Goal: Task Accomplishment & Management: Use online tool/utility

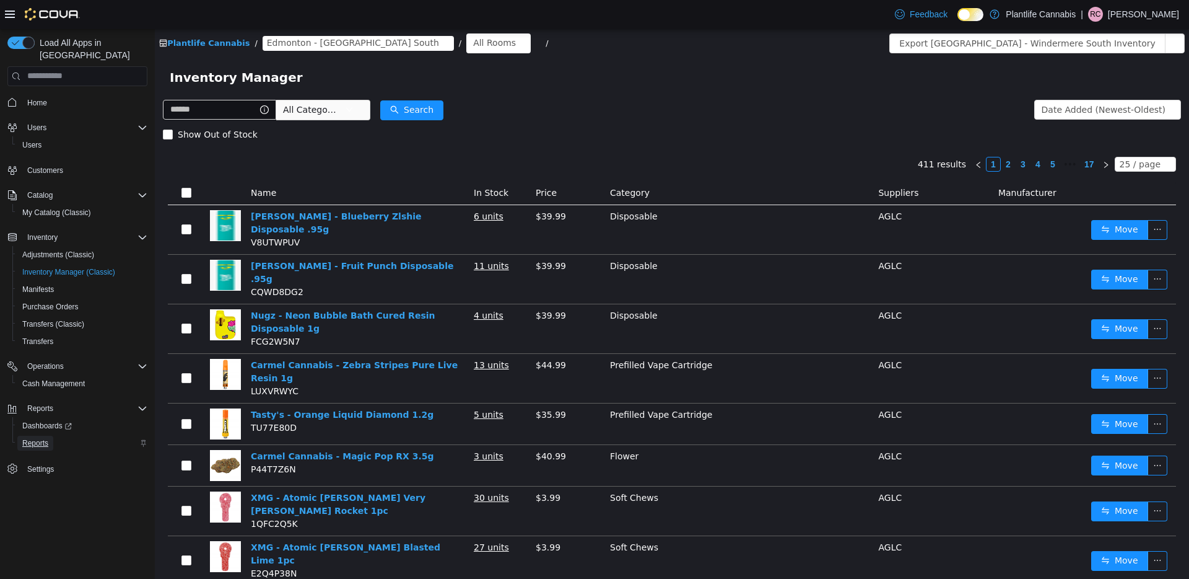
click at [38, 438] on span "Reports" at bounding box center [35, 443] width 26 height 10
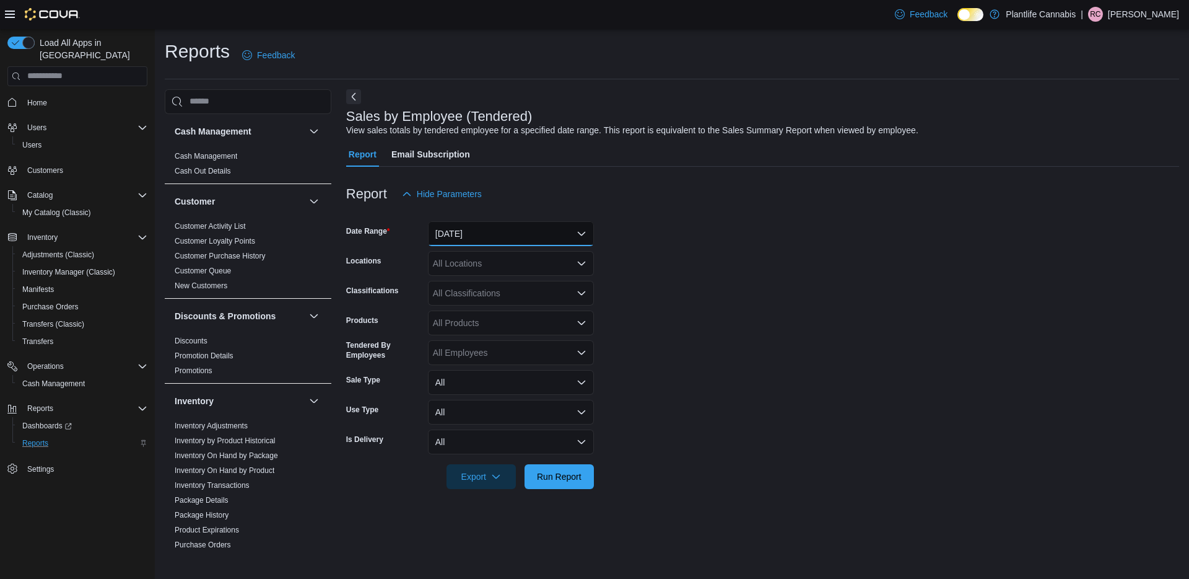
click at [567, 227] on button "[DATE]" at bounding box center [511, 233] width 166 height 25
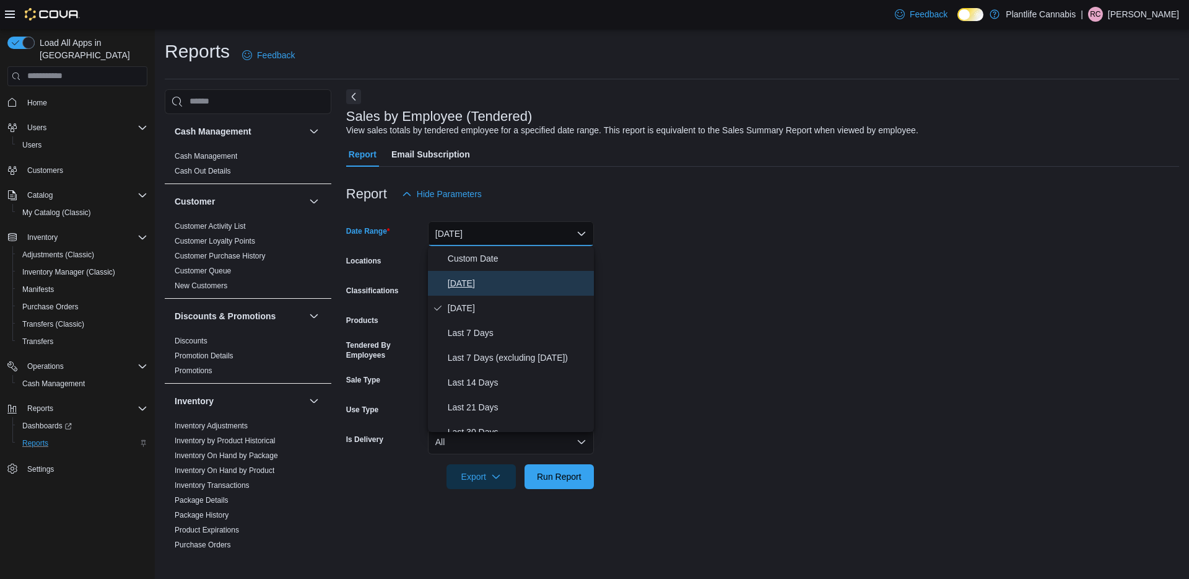
click at [533, 284] on span "[DATE]" at bounding box center [518, 283] width 141 height 15
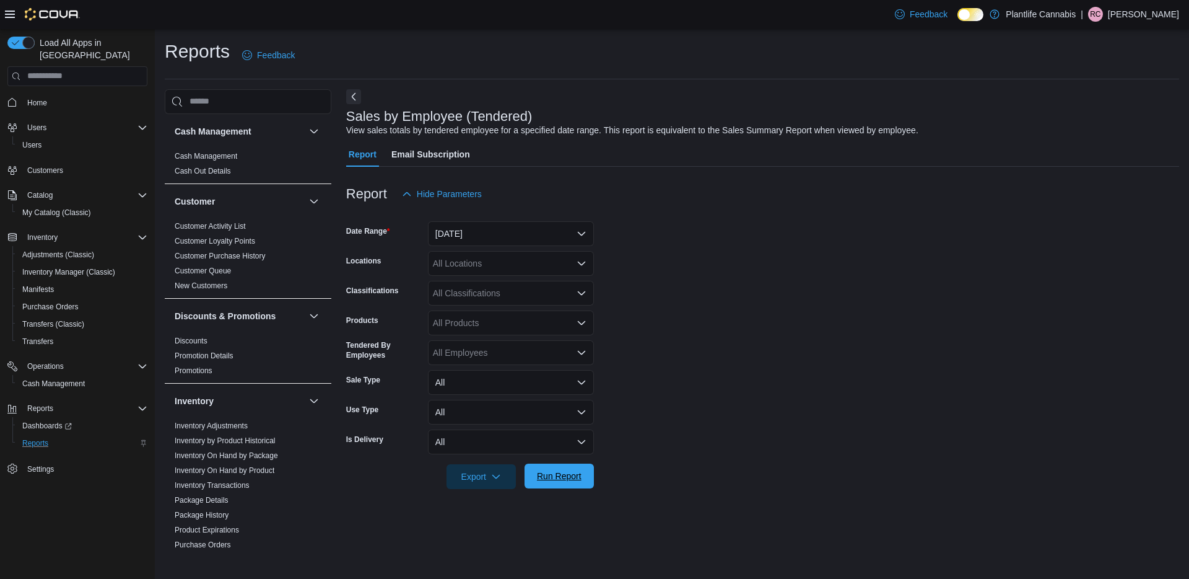
click at [582, 488] on span "Run Report" at bounding box center [559, 475] width 55 height 25
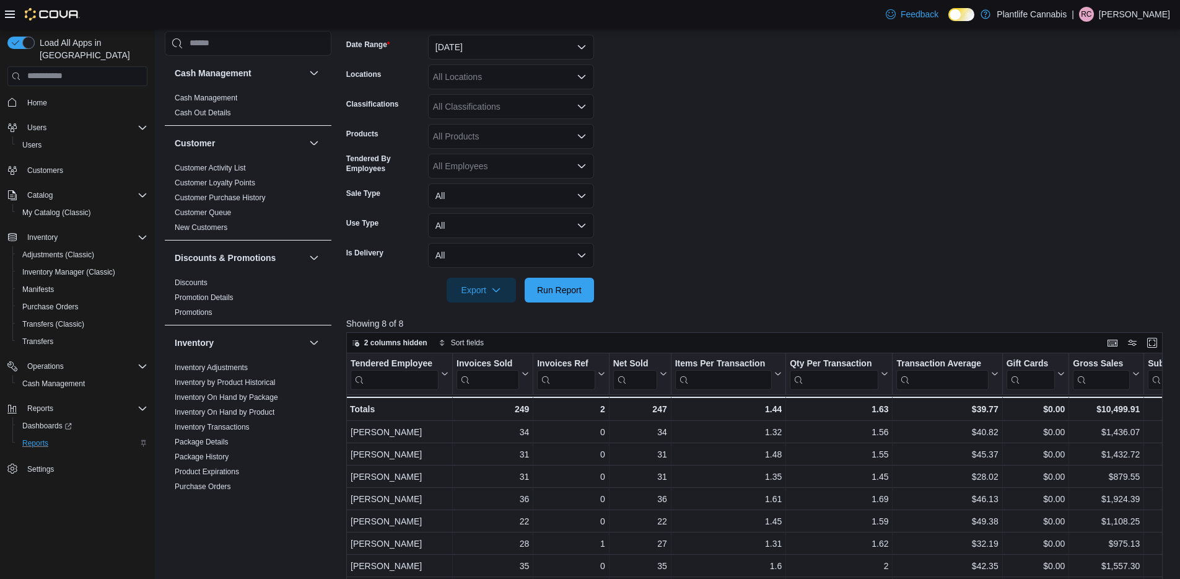
scroll to position [185, 0]
click at [579, 75] on icon "Open list of options" at bounding box center [582, 78] width 10 height 10
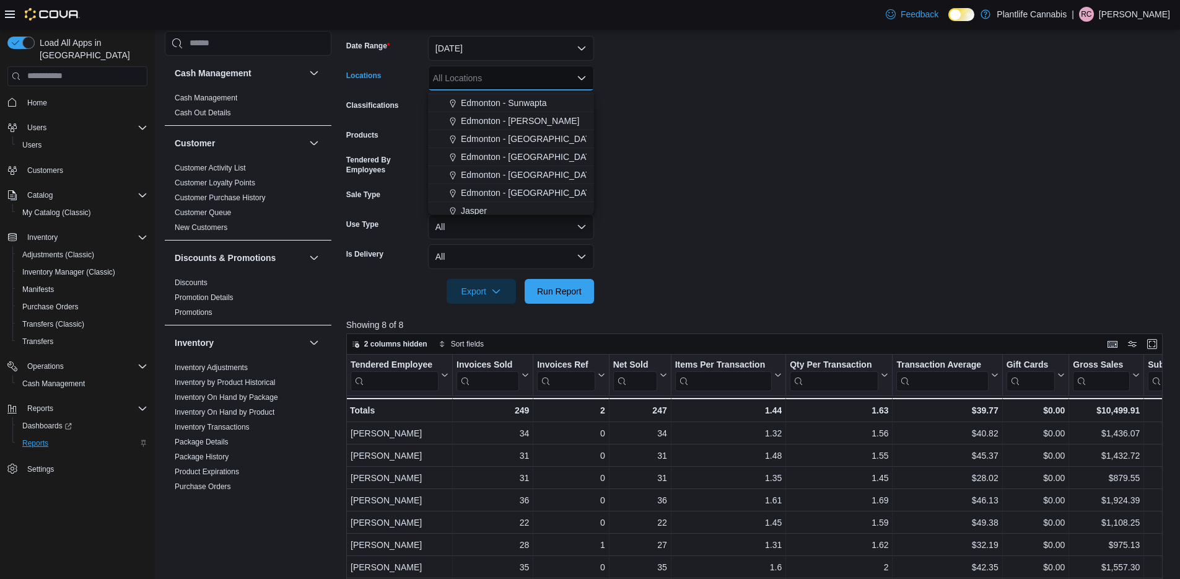
scroll to position [312, 0]
click at [558, 169] on span "Edmonton - [GEOGRAPHIC_DATA] South" at bounding box center [542, 165] width 162 height 12
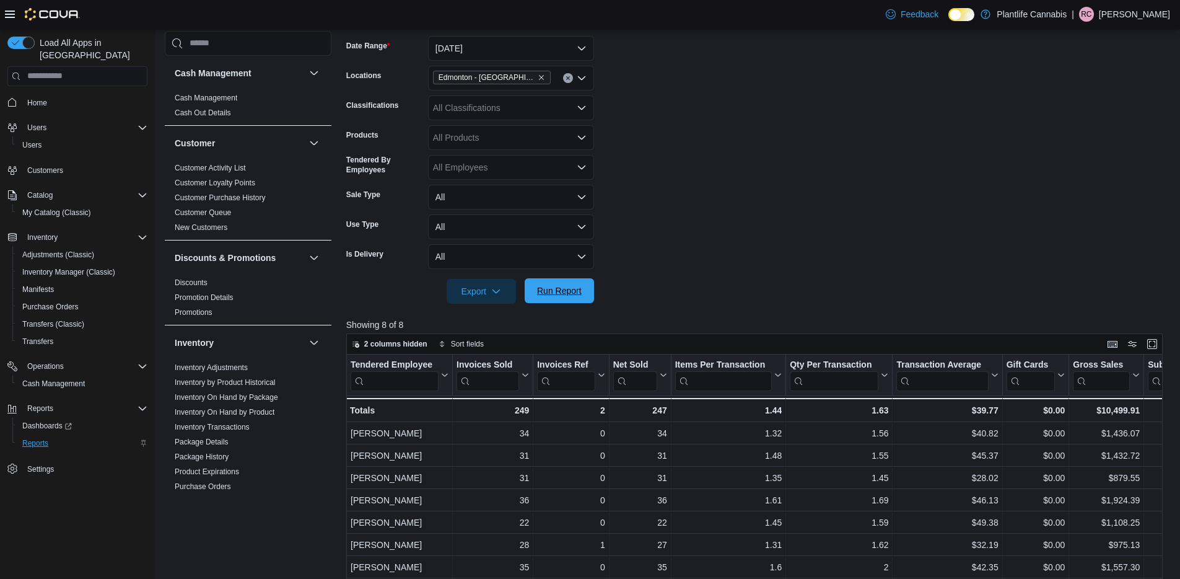
click at [561, 282] on span "Run Report" at bounding box center [559, 290] width 55 height 25
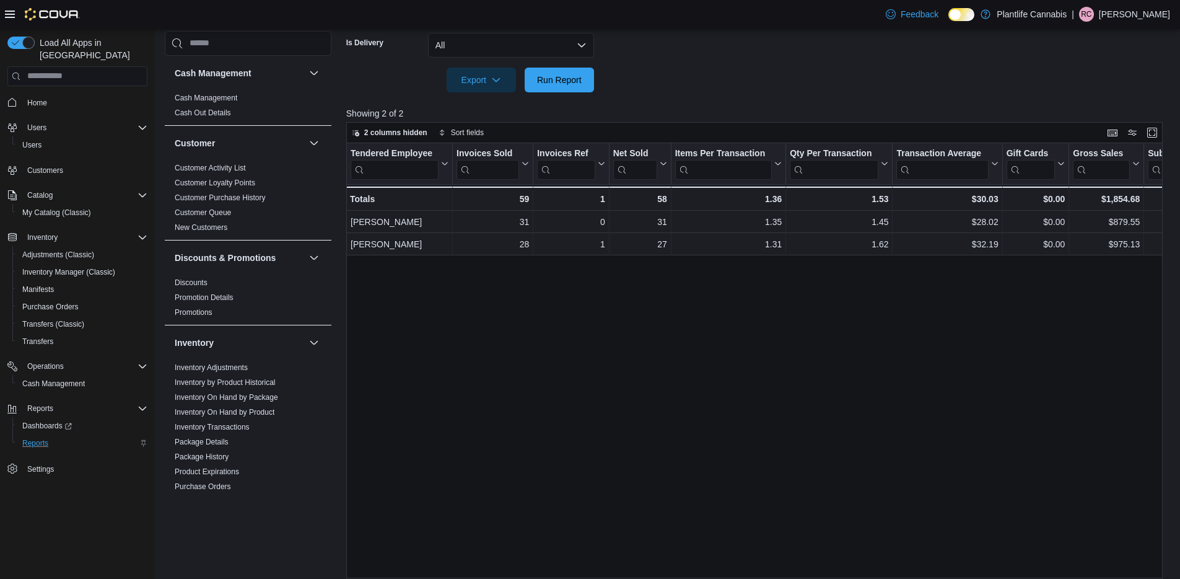
scroll to position [413, 0]
